Goal: Task Accomplishment & Management: Use online tool/utility

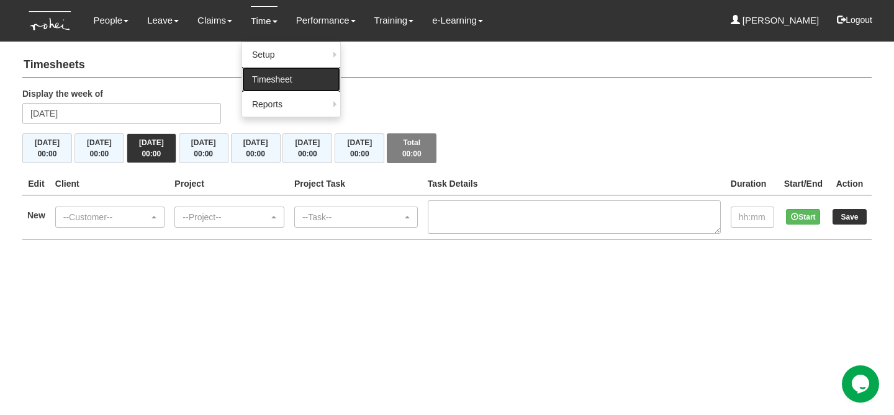
click at [258, 73] on link "Timesheet" at bounding box center [291, 79] width 98 height 25
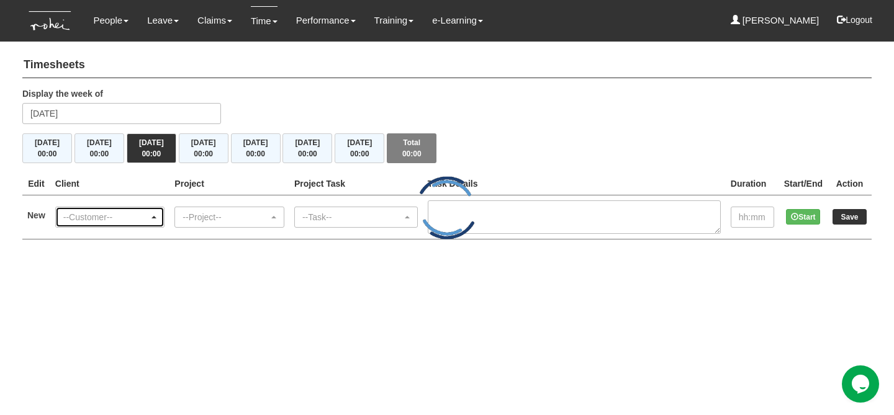
click at [148, 218] on div "--Customer--" at bounding box center [106, 217] width 86 height 12
click at [131, 219] on div "--Customer--" at bounding box center [106, 217] width 86 height 12
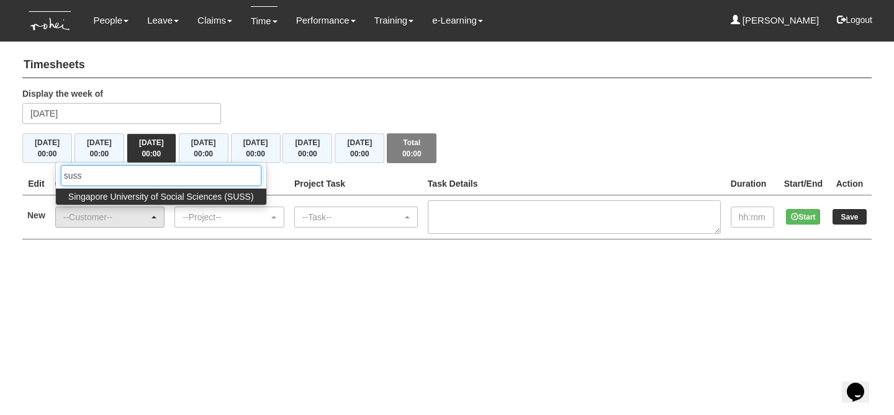
type input "suss"
click at [146, 194] on span "Singapore University of Social Sciences (SUSS)" at bounding box center [161, 197] width 186 height 12
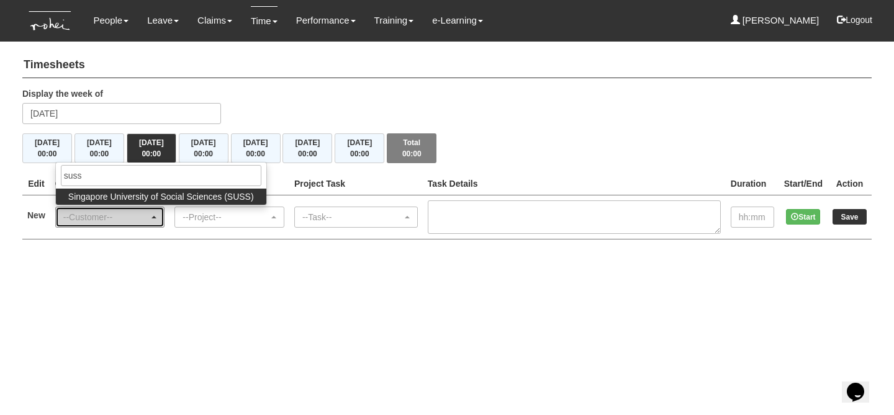
select select "457"
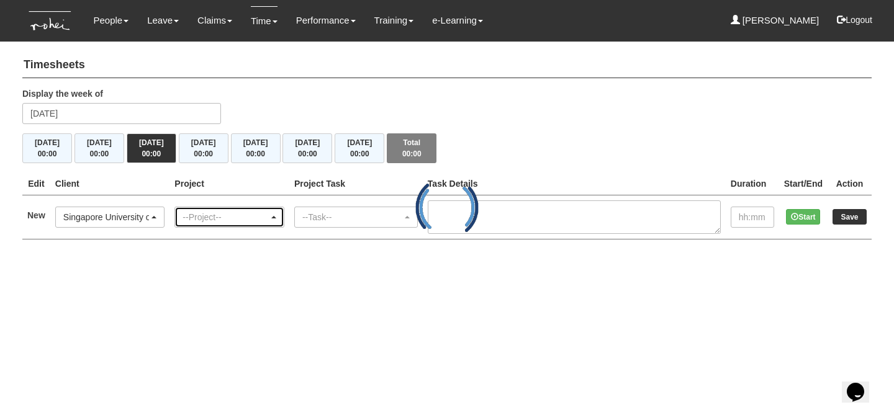
click at [245, 224] on div "--Project--" at bounding box center [229, 217] width 109 height 20
click at [240, 264] on html "Toggle navigation People Personal Information Staff Directory Leave Apply for L…" at bounding box center [447, 132] width 894 height 264
click at [238, 224] on div "--Project--" at bounding box center [229, 217] width 109 height 20
